Goal: Task Accomplishment & Management: Manage account settings

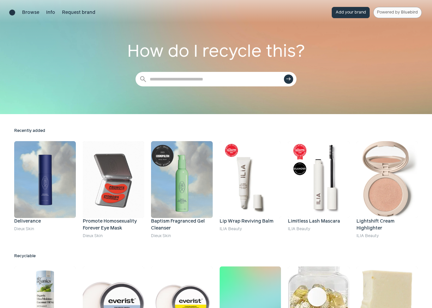
click at [395, 14] on link "Powered by Bluebird" at bounding box center [397, 12] width 48 height 11
click at [391, 10] on link "Powered by Bluebird" at bounding box center [397, 12] width 48 height 11
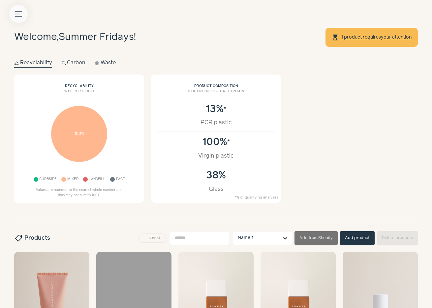
click at [21, 13] on icon "Menu button" at bounding box center [18, 14] width 7 height 7
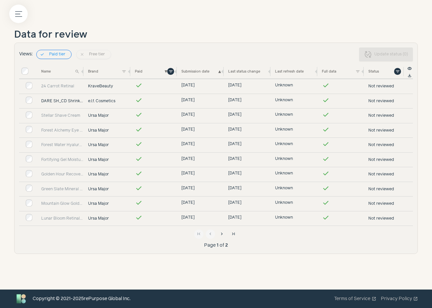
click at [68, 100] on link "DARE SH_CD Shrink Wrap" at bounding box center [62, 101] width 42 height 6
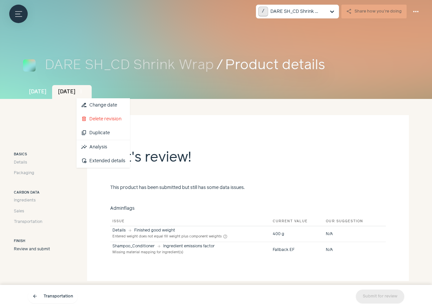
click at [84, 91] on span "more_vert" at bounding box center [81, 92] width 6 height 6
click at [130, 150] on link "insights Analysis" at bounding box center [102, 147] width 53 height 14
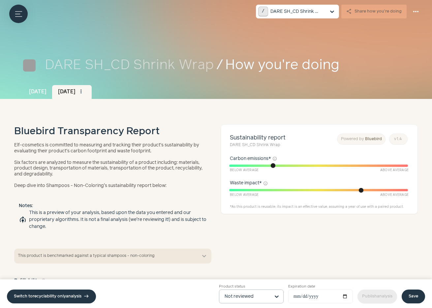
click at [254, 294] on input "Product status Not reviewed" at bounding box center [246, 296] width 45 height 13
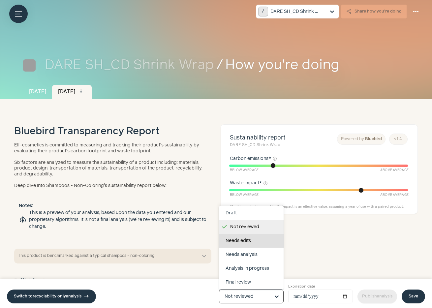
scroll to position [41, 0]
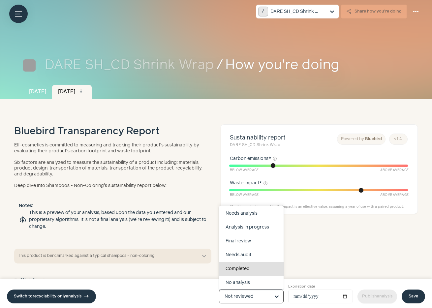
click at [248, 264] on div "Completed" at bounding box center [251, 269] width 65 height 14
click at [248, 290] on input "Product status Draft Not reviewed Needs edits Needs analysis Analysis in progre…" at bounding box center [246, 296] width 45 height 13
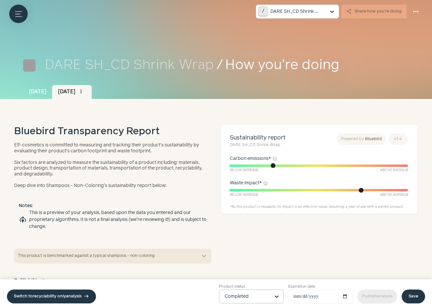
click at [416, 293] on link "Save" at bounding box center [412, 296] width 23 height 14
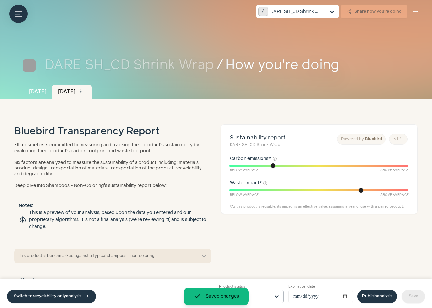
click at [371, 296] on link "Publish analysis" at bounding box center [377, 296] width 40 height 14
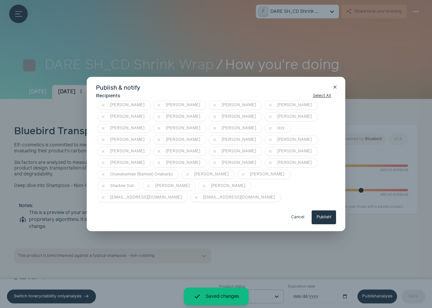
click at [326, 210] on button "Publish!" at bounding box center [323, 217] width 24 height 14
type input "**********"
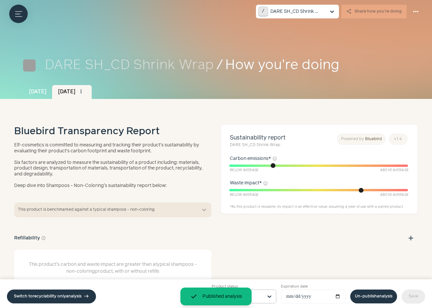
click at [26, 19] on div "Menu button" at bounding box center [18, 14] width 18 height 18
click at [21, 15] on icon "Menu button" at bounding box center [18, 14] width 7 height 7
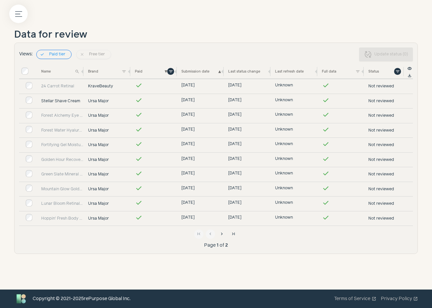
click at [64, 101] on link "Stellar Shave Cream" at bounding box center [62, 101] width 42 height 6
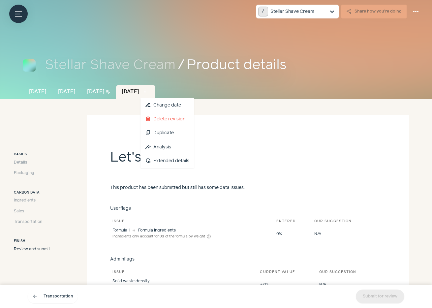
click at [148, 91] on span "more_vert" at bounding box center [145, 92] width 6 height 6
click at [184, 149] on link "insights Analysis" at bounding box center [166, 147] width 53 height 14
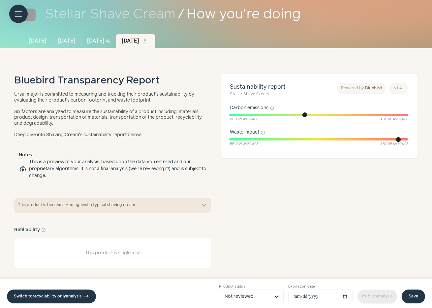
scroll to position [52, 0]
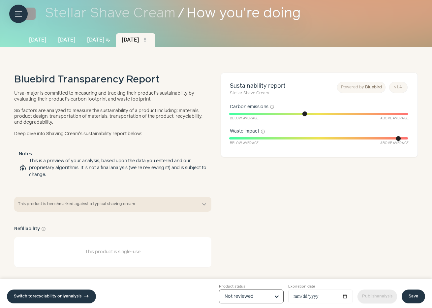
click at [261, 296] on input "Product status Option Not reviewed, selected. Select is focused, type to refine…" at bounding box center [246, 296] width 45 height 13
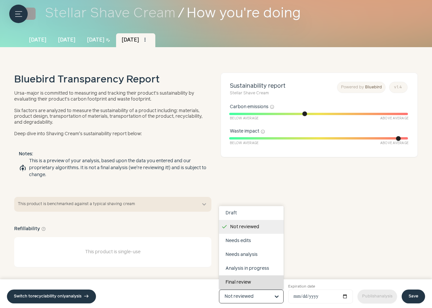
scroll to position [41, 0]
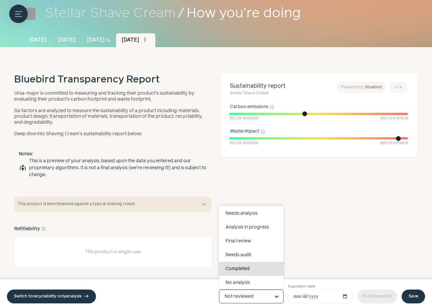
click at [255, 267] on div "Completed" at bounding box center [251, 269] width 65 height 14
click at [255, 290] on input "Product status Draft Not reviewed Needs edits Needs analysis Analysis in progre…" at bounding box center [246, 296] width 45 height 13
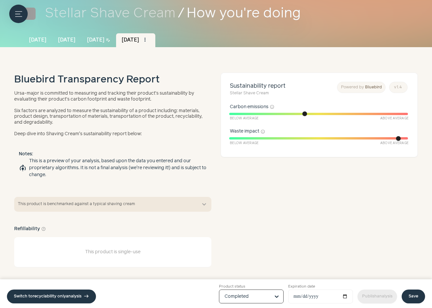
click at [420, 297] on link "Save" at bounding box center [412, 296] width 23 height 14
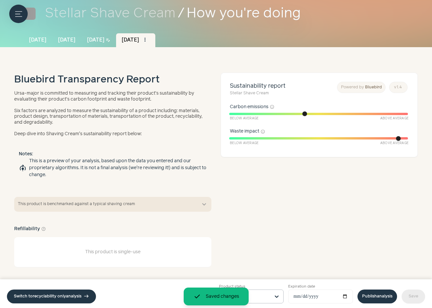
click at [377, 298] on link "Publish analysis" at bounding box center [377, 296] width 40 height 14
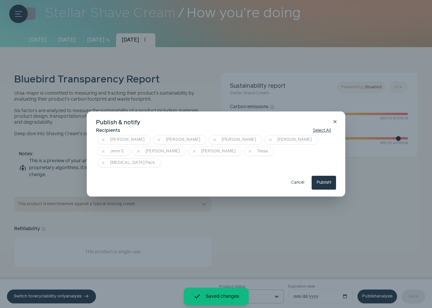
click at [327, 179] on button "Publish!" at bounding box center [323, 183] width 24 height 14
type input "**********"
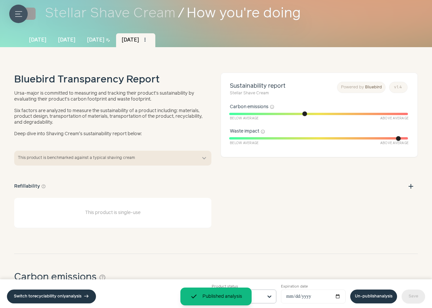
click at [17, 7] on button "Menu button" at bounding box center [18, 14] width 18 height 18
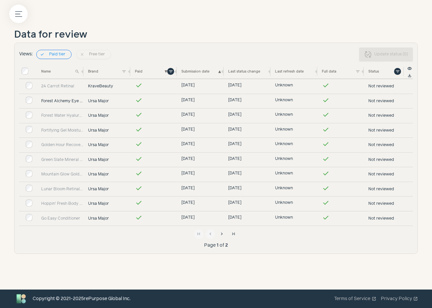
click at [70, 98] on link "Forest Alchemy Eye Cream" at bounding box center [62, 101] width 42 height 6
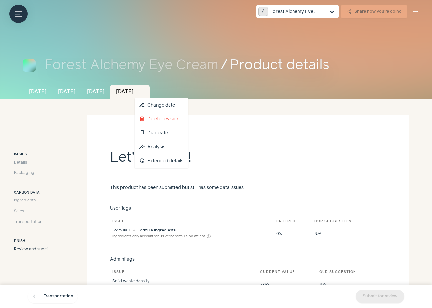
click at [142, 91] on span "more_vert" at bounding box center [139, 92] width 6 height 6
click at [185, 144] on link "insights Analysis" at bounding box center [160, 147] width 53 height 14
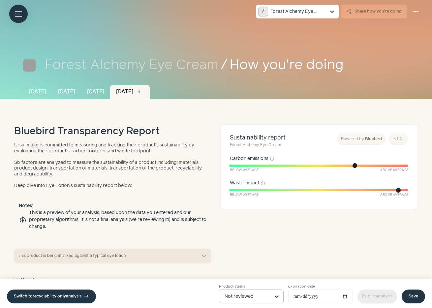
click at [263, 294] on input "Product status Not reviewed" at bounding box center [246, 296] width 45 height 13
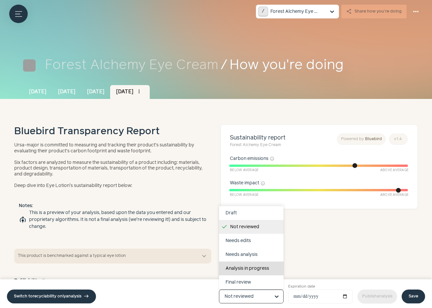
scroll to position [41, 0]
click at [260, 268] on div "Completed" at bounding box center [251, 269] width 65 height 14
click at [260, 290] on input "Product status Draft Not reviewed Needs edits Needs analysis Analysis in progre…" at bounding box center [246, 296] width 45 height 13
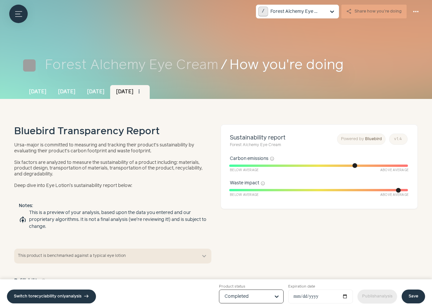
click at [416, 297] on link "Save" at bounding box center [412, 296] width 23 height 14
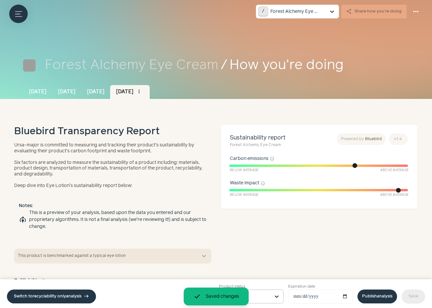
click at [383, 293] on link "Publish analysis" at bounding box center [377, 296] width 40 height 14
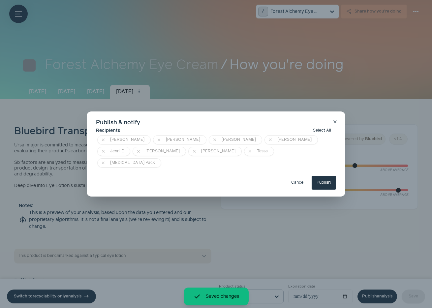
click at [326, 176] on button "Publish!" at bounding box center [323, 183] width 24 height 14
type input "**********"
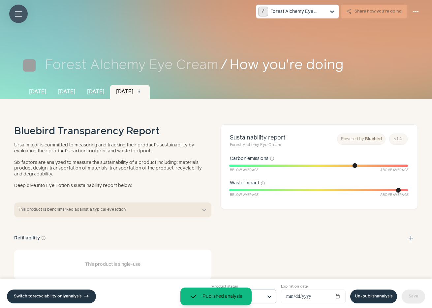
click at [18, 16] on icon "Menu button" at bounding box center [18, 14] width 7 height 7
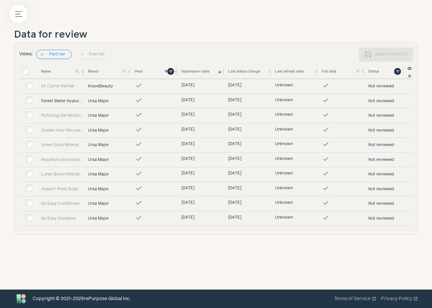
click at [71, 99] on link "Forest Water Hyaluronic Serum" at bounding box center [62, 101] width 42 height 6
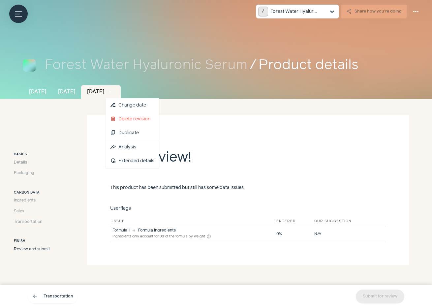
click at [113, 93] on span "more_vert" at bounding box center [110, 92] width 6 height 6
click at [159, 147] on link "insights Analysis" at bounding box center [131, 147] width 53 height 14
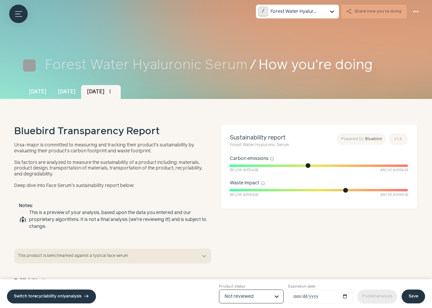
click at [239, 295] on input "Product status Option Not reviewed, selected. Select is focused, type to refine…" at bounding box center [246, 296] width 45 height 13
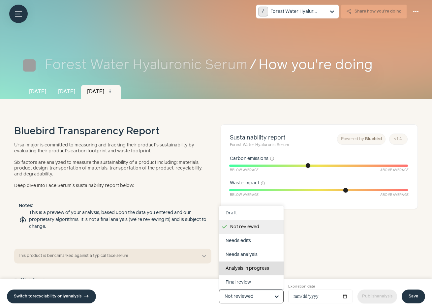
scroll to position [41, 0]
click at [244, 267] on div "Completed" at bounding box center [251, 269] width 65 height 14
click at [244, 290] on input "Product status Draft Not reviewed Needs edits Needs analysis Analysis in progre…" at bounding box center [246, 296] width 45 height 13
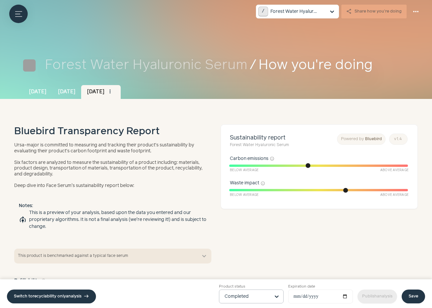
click at [411, 293] on link "Save" at bounding box center [412, 296] width 23 height 14
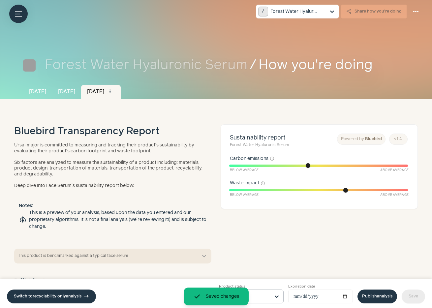
click at [378, 294] on link "Publish analysis" at bounding box center [377, 296] width 40 height 14
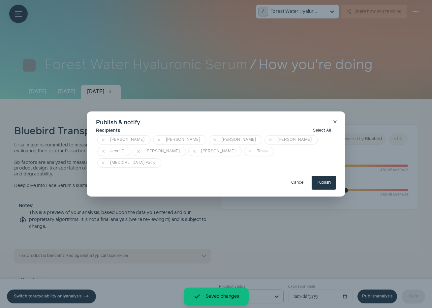
click at [325, 180] on button "Publish!" at bounding box center [323, 183] width 24 height 14
type input "**********"
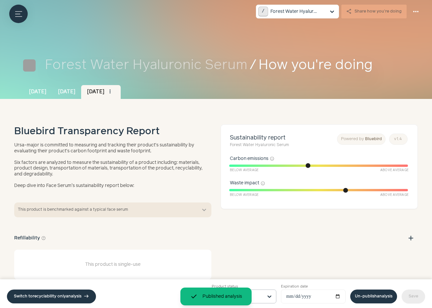
click at [7, 12] on div "/ Forest Water Hyaluronic Serum share Share how you're doing more_horiz Data fr…" at bounding box center [216, 11] width 432 height 23
click at [20, 13] on icon "Menu button" at bounding box center [18, 14] width 7 height 7
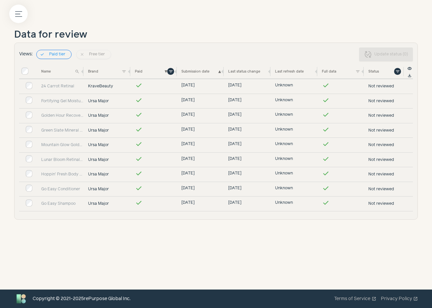
click at [66, 97] on td "Fortifying Gel Moisturizer" at bounding box center [62, 101] width 47 height 15
click at [67, 100] on link "Fortifying Gel Moisturizer" at bounding box center [62, 101] width 42 height 6
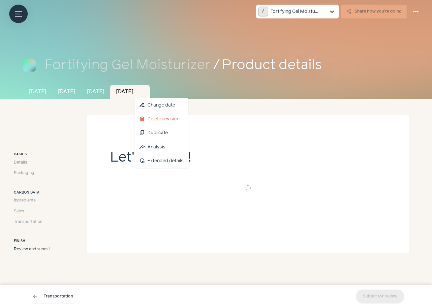
click at [142, 91] on span "more_vert" at bounding box center [139, 92] width 6 height 6
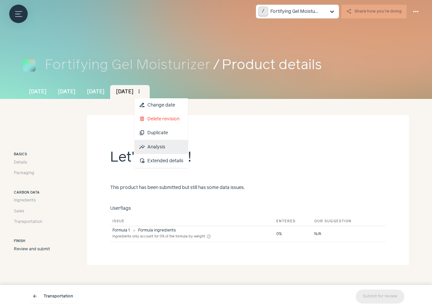
click at [186, 146] on link "insights Analysis" at bounding box center [160, 147] width 53 height 14
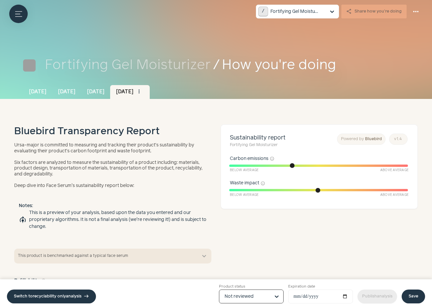
click at [243, 299] on input "Product status Option Not reviewed, selected. Select is focused, type to refine…" at bounding box center [246, 296] width 45 height 13
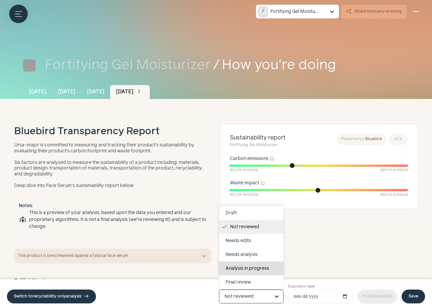
scroll to position [41, 0]
click at [245, 267] on div "Completed" at bounding box center [251, 269] width 65 height 14
click at [245, 290] on input "Product status Draft Not reviewed Needs edits Needs analysis Analysis in progre…" at bounding box center [246, 296] width 45 height 13
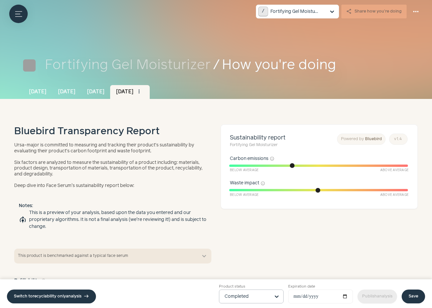
click at [405, 297] on link "Save" at bounding box center [412, 296] width 23 height 14
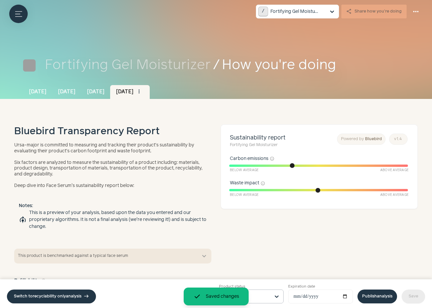
click at [372, 297] on link "Publish analysis" at bounding box center [377, 296] width 40 height 14
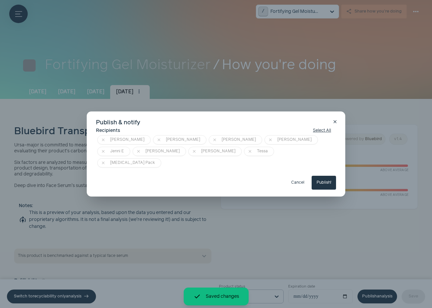
click at [320, 178] on button "Publish!" at bounding box center [323, 183] width 24 height 14
type input "**********"
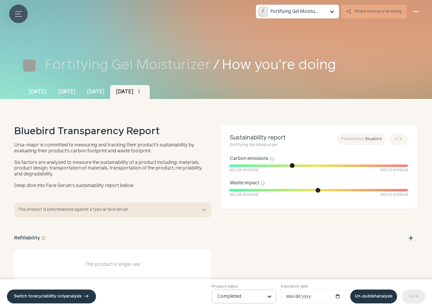
click at [20, 14] on icon "Menu button" at bounding box center [18, 14] width 7 height 7
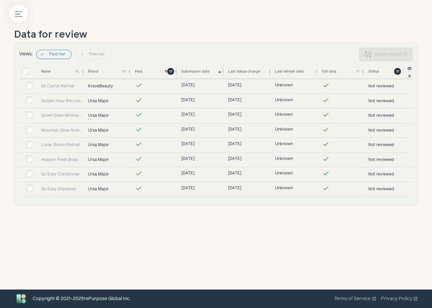
click at [68, 105] on td "Golden Hour Recovery Cream traveler" at bounding box center [62, 101] width 47 height 15
click at [73, 102] on link "Golden Hour Recovery Cream traveler" at bounding box center [62, 101] width 42 height 6
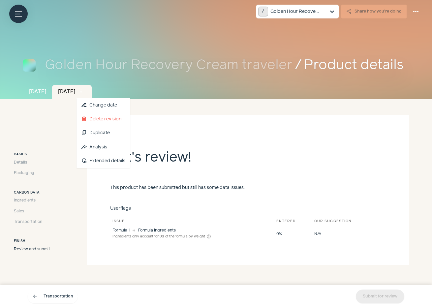
click at [86, 95] on button "more_vert" at bounding box center [80, 91] width 9 height 9
click at [125, 146] on link "insights Analysis" at bounding box center [102, 147] width 53 height 14
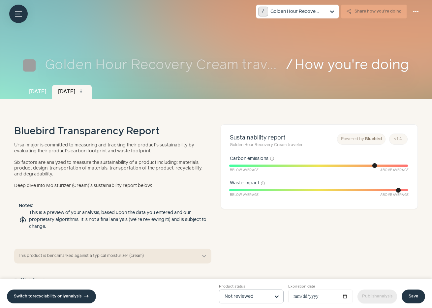
click at [246, 294] on input "Product status Not reviewed" at bounding box center [246, 296] width 45 height 13
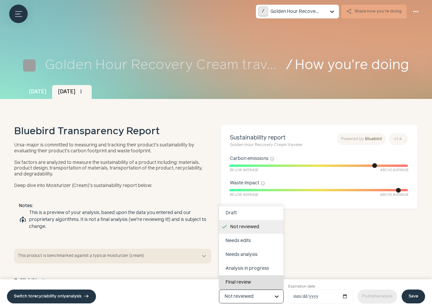
scroll to position [41, 0]
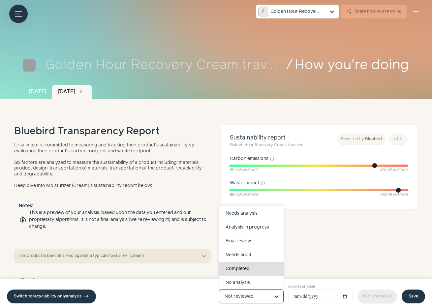
click at [245, 266] on div "Completed" at bounding box center [251, 269] width 65 height 14
click at [245, 290] on input "Product status Draft Not reviewed Needs edits Needs analysis Analysis in progre…" at bounding box center [246, 296] width 45 height 13
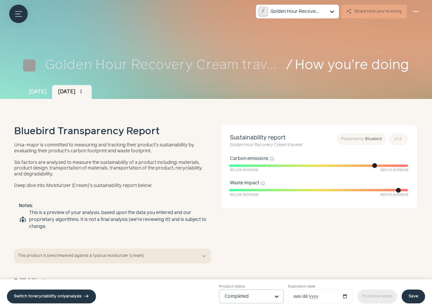
click at [409, 291] on link "Save" at bounding box center [412, 296] width 23 height 14
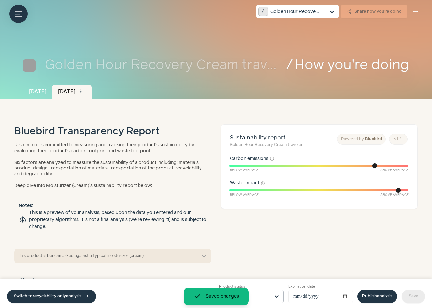
click at [377, 291] on link "Publish analysis" at bounding box center [377, 296] width 40 height 14
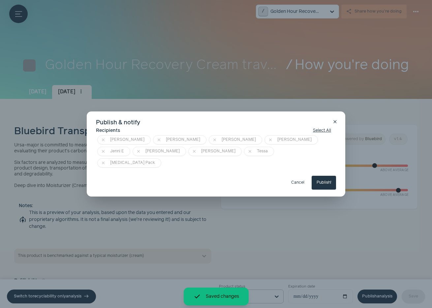
click at [323, 176] on button "Publish!" at bounding box center [323, 183] width 24 height 14
type input "**********"
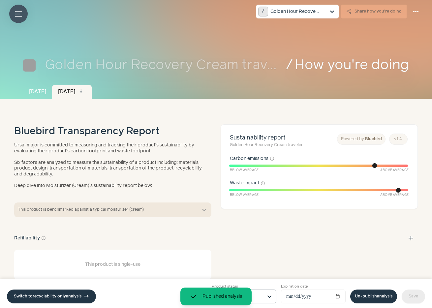
click at [17, 18] on button "Menu button" at bounding box center [18, 14] width 18 height 18
